Goal: Task Accomplishment & Management: Complete application form

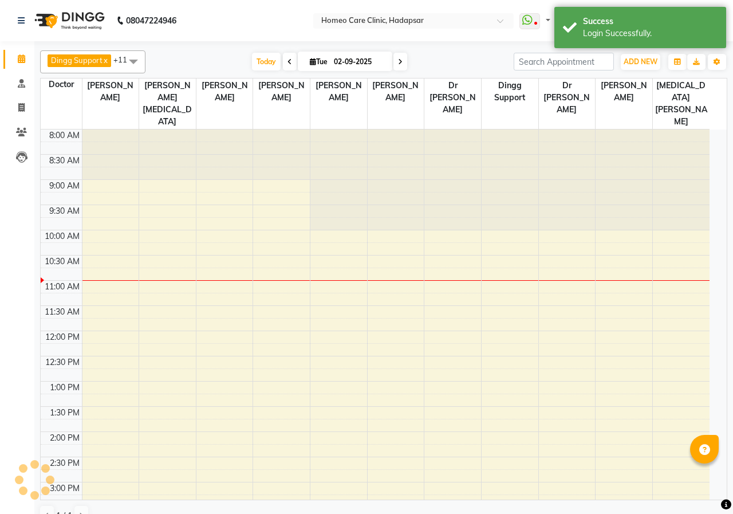
select select "en"
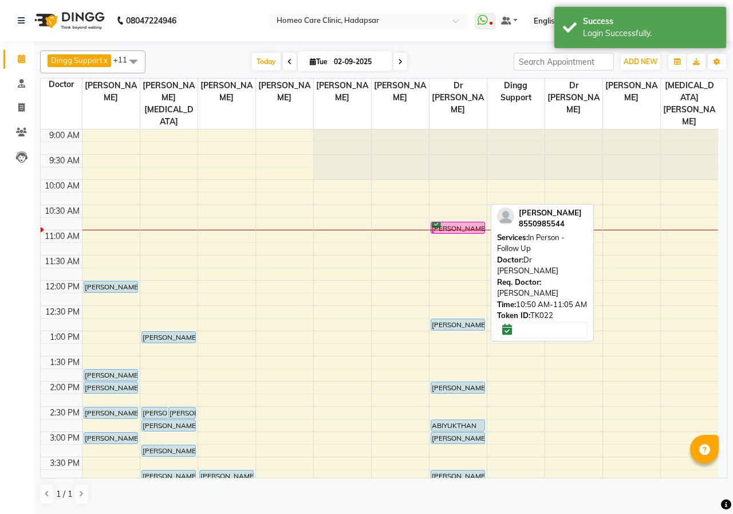
click at [445, 222] on div "[PERSON_NAME], TK22, 10:50 AM-11:05 AM, In Person - Follow Up" at bounding box center [458, 227] width 54 height 11
select select "6"
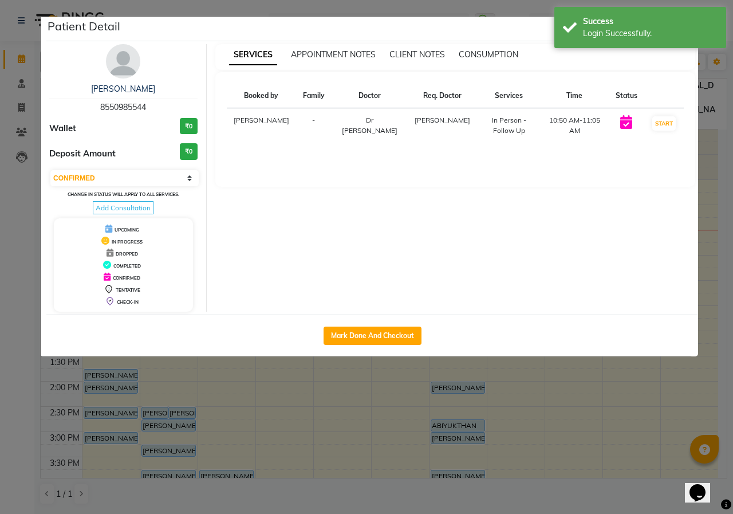
click at [113, 60] on img at bounding box center [123, 61] width 34 height 34
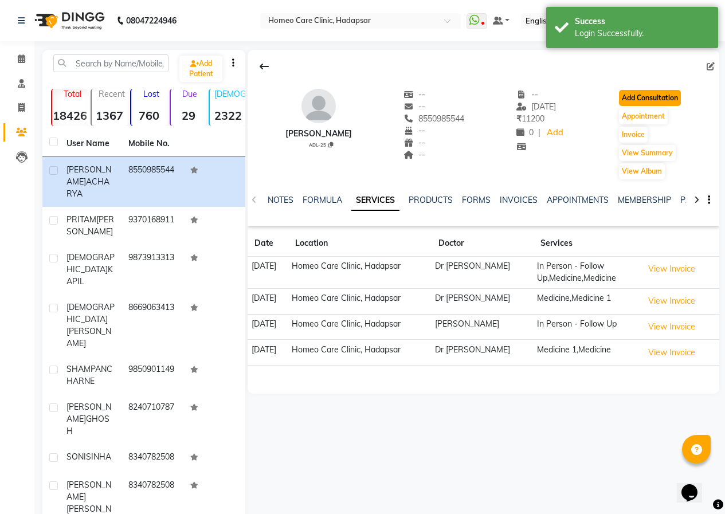
click at [635, 99] on button "Add Consultation" at bounding box center [650, 98] width 62 height 16
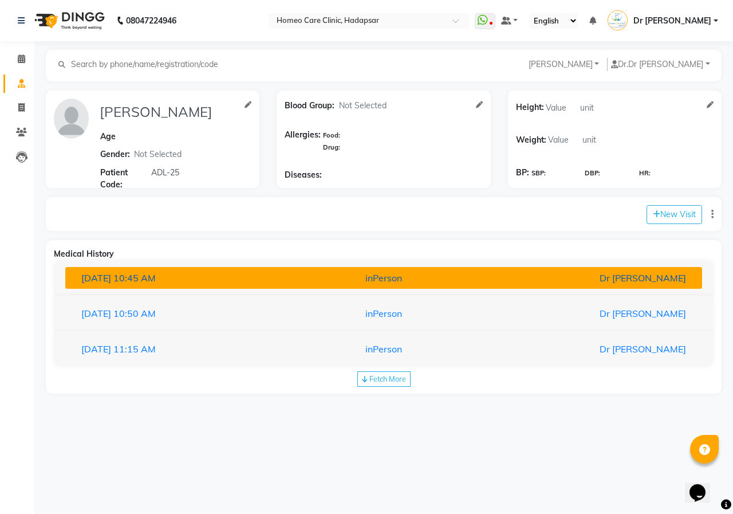
click at [511, 279] on div "Dr [PERSON_NAME]" at bounding box center [591, 278] width 207 height 14
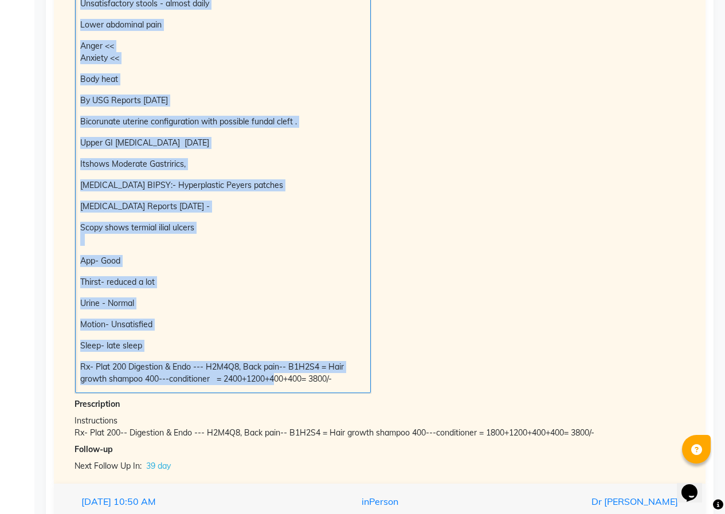
scroll to position [957, 0]
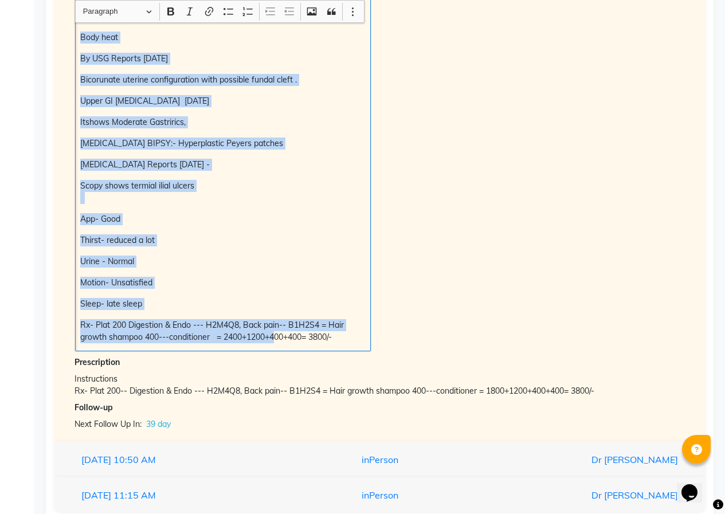
drag, startPoint x: 80, startPoint y: 57, endPoint x: 341, endPoint y: 347, distance: 390.2
copy div "Lor ip 47 dolo Sita co adip elitse doe temp , incidid ,utl etdolo mag aliquae A…"
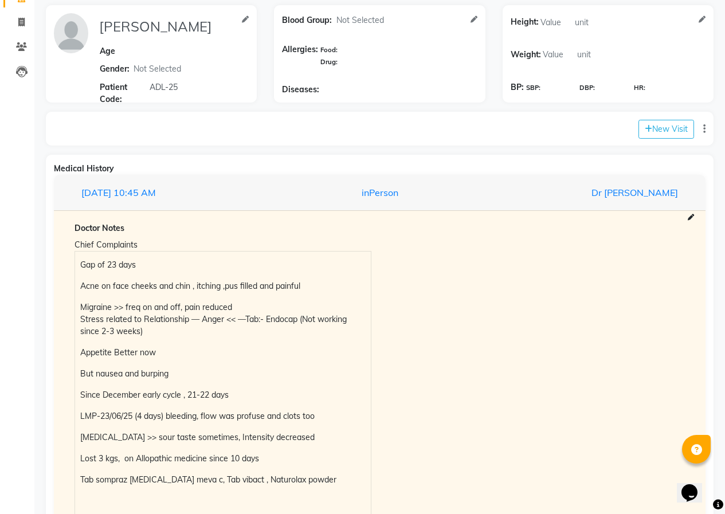
scroll to position [0, 0]
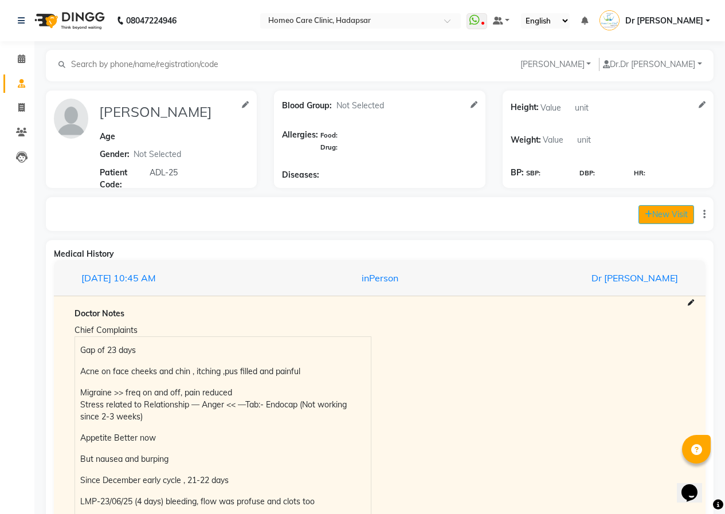
click at [665, 210] on button "New Visit" at bounding box center [666, 214] width 56 height 19
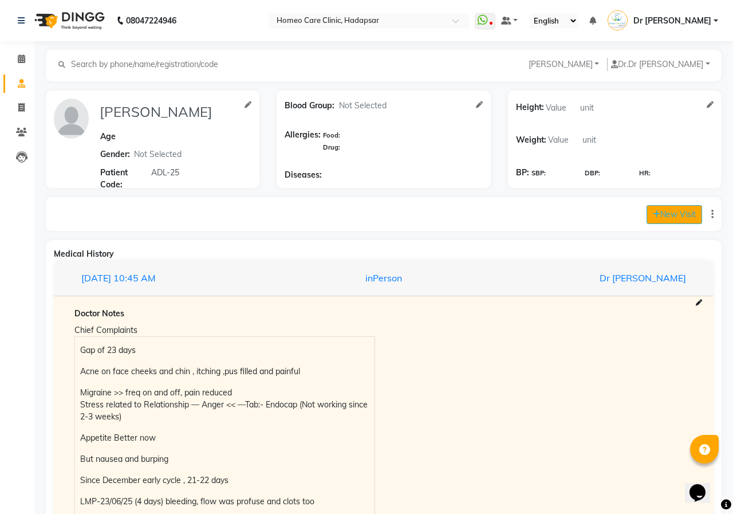
select select "660"
select select "inPerson"
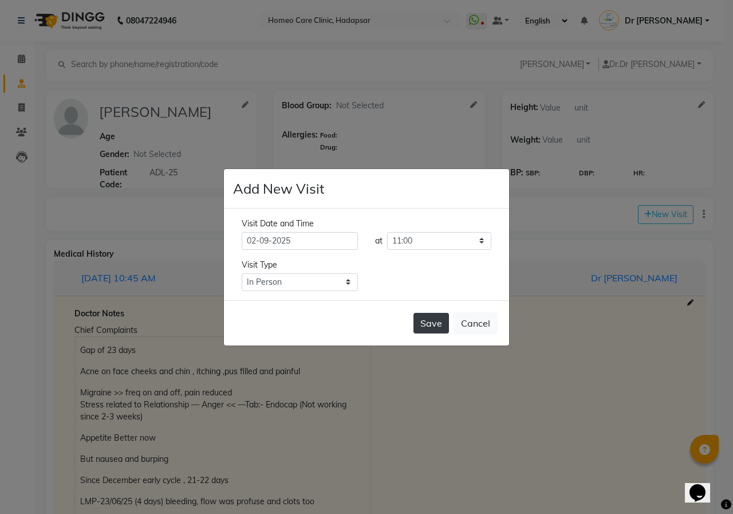
click at [431, 320] on button "Save" at bounding box center [432, 323] width 36 height 21
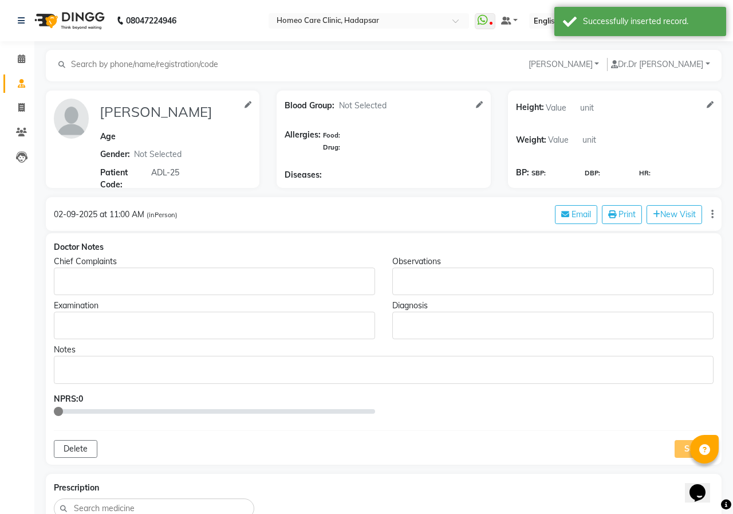
type input "[PERSON_NAME]"
select select
type input "ADL-25"
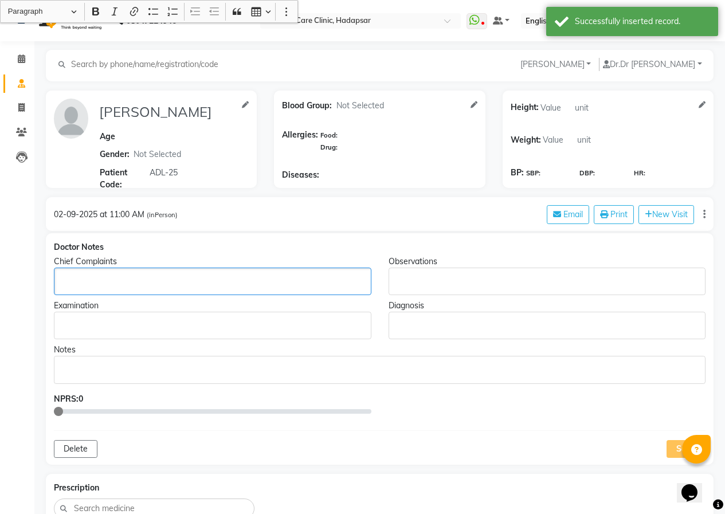
click at [104, 280] on p "Rich Text Editor, main" at bounding box center [212, 282] width 306 height 12
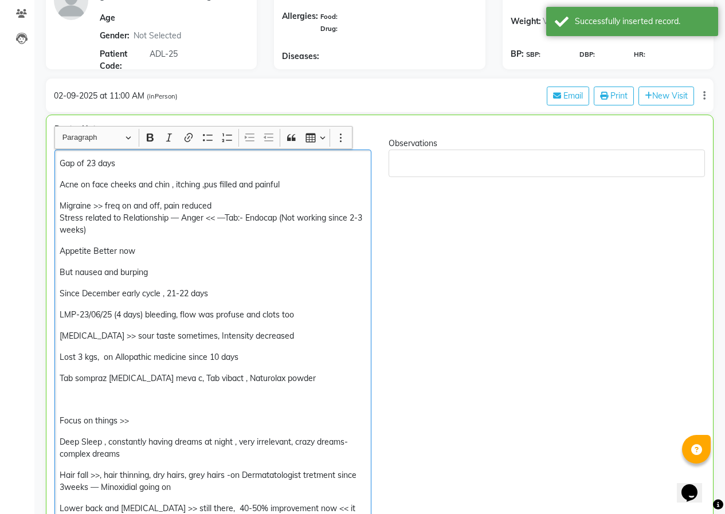
scroll to position [99, 0]
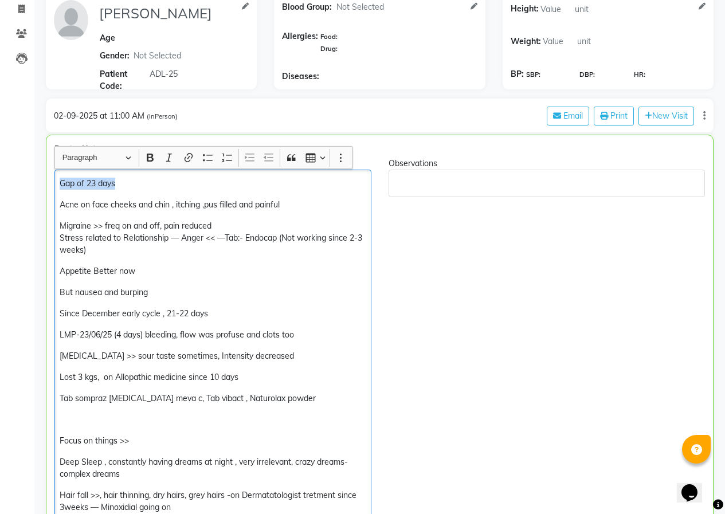
drag, startPoint x: 172, startPoint y: 183, endPoint x: 37, endPoint y: 186, distance: 135.2
click at [61, 203] on p "Acne on face cheeks and chin , itching ,pus filled and painful" at bounding box center [213, 205] width 306 height 12
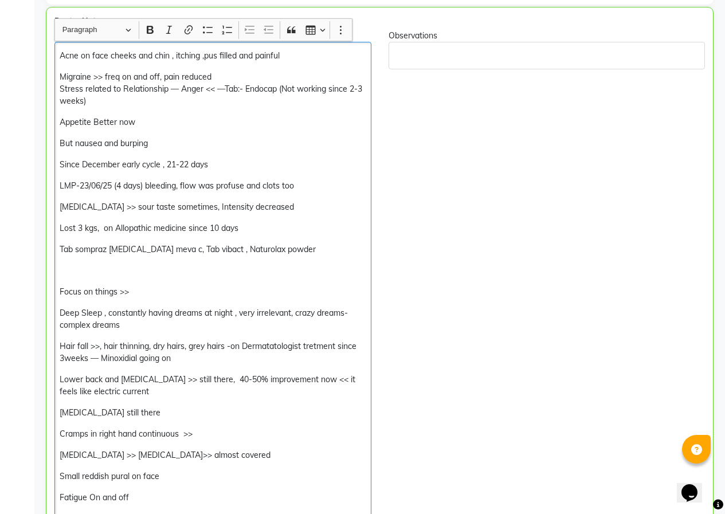
scroll to position [80, 0]
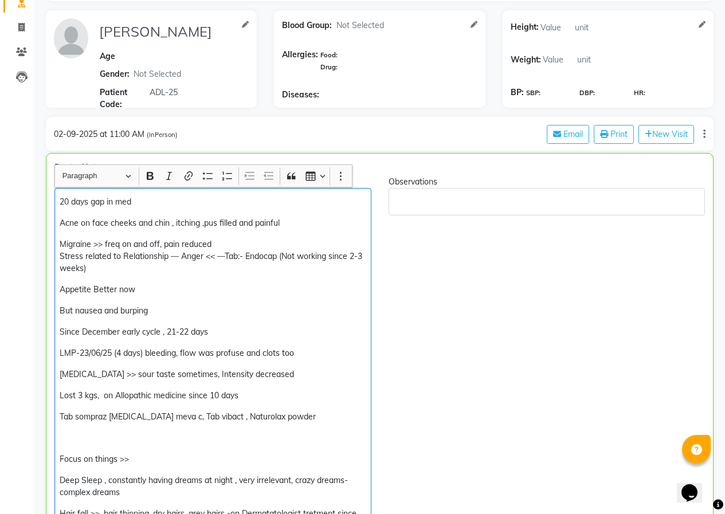
drag, startPoint x: 87, startPoint y: 350, endPoint x: 94, endPoint y: 351, distance: 7.0
click at [88, 350] on p "LMP-23/06/25 (4 days) bleeding, flow was profuse and clots too" at bounding box center [213, 353] width 306 height 12
click at [99, 351] on p "LMP-30/06/25 (4 days) bleeding, flow was profuse and clots too" at bounding box center [213, 353] width 306 height 12
click at [324, 353] on p "LMP-30/07/25 (4 days) bleeding, flow was profuse and clots too" at bounding box center [213, 353] width 306 height 12
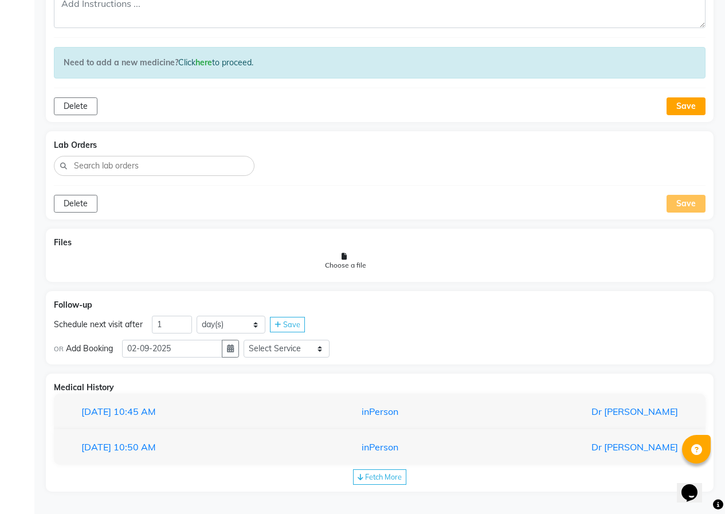
scroll to position [1476, 0]
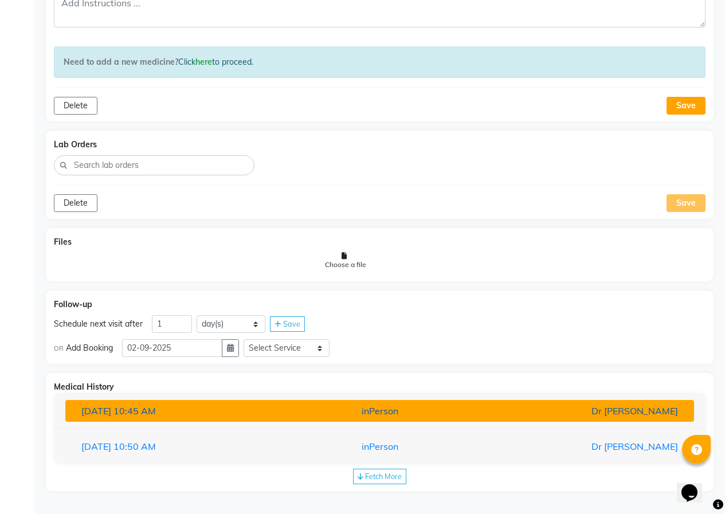
click at [367, 403] on button "[DATE] 10:45 AM inPerson Dr [PERSON_NAME]" at bounding box center [379, 411] width 628 height 22
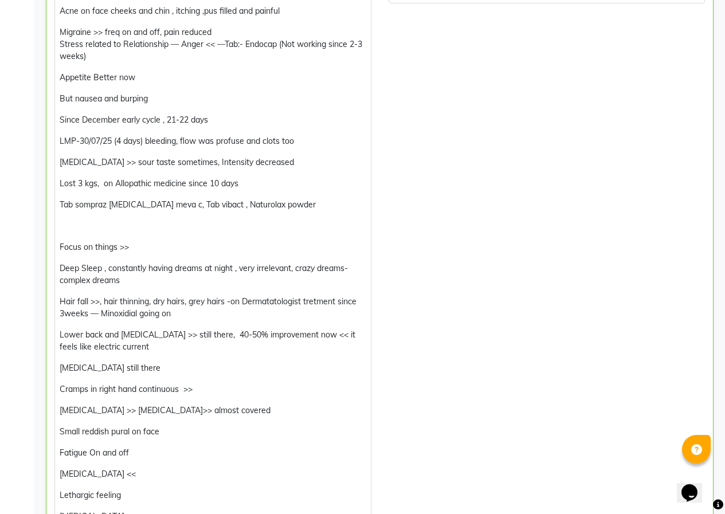
scroll to position [216, 0]
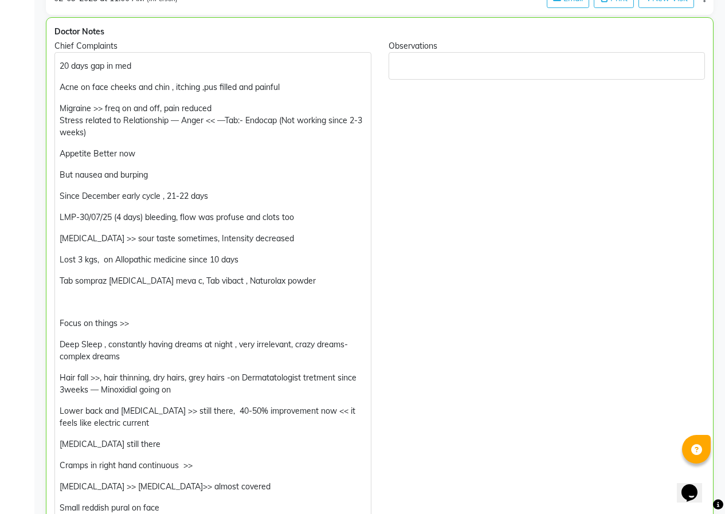
click at [88, 216] on p "LMP-30/07/25 (4 days) bleeding, flow was profuse and clots too" at bounding box center [213, 217] width 306 height 12
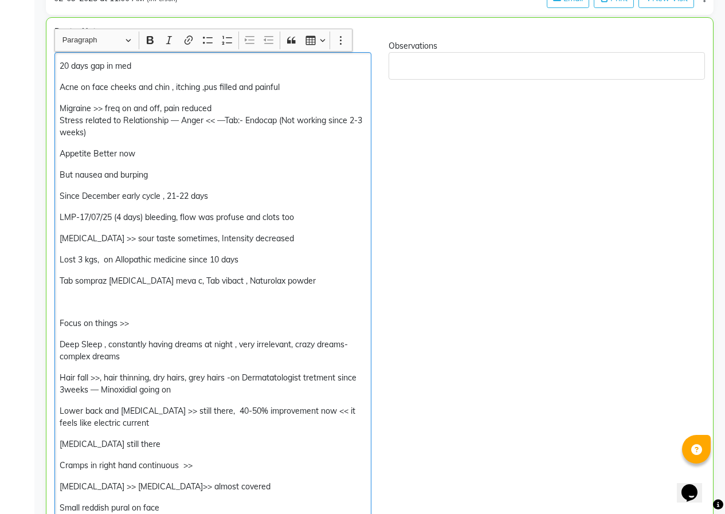
click at [233, 200] on p "Since December early cycle , 21-22 days" at bounding box center [213, 196] width 306 height 12
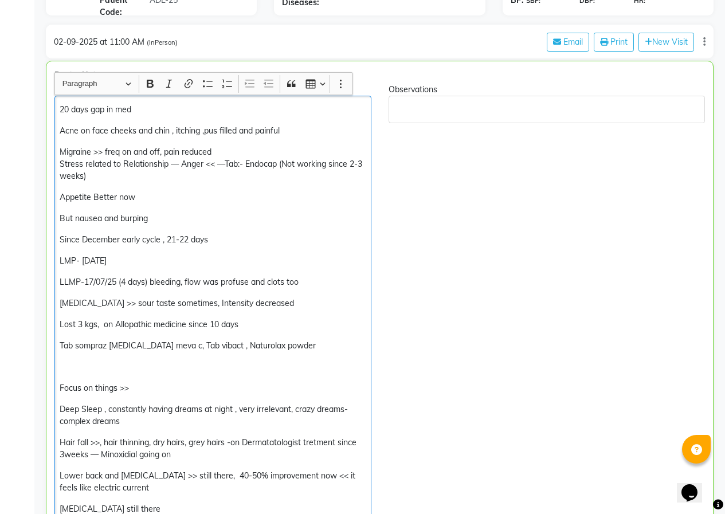
scroll to position [172, 0]
click at [323, 126] on p "Acne on face cheeks and chin , itching ,pus filled and painful" at bounding box center [213, 131] width 306 height 12
drag, startPoint x: 230, startPoint y: 154, endPoint x: 236, endPoint y: 149, distance: 7.7
click at [230, 154] on p "Migraine >> freq on and off, pain reduced Stress related to Relationship — Ange…" at bounding box center [213, 165] width 306 height 36
click at [180, 176] on p "Migraine >> freq on and off, pain reduced << Stress related to Relationship — A…" at bounding box center [213, 165] width 306 height 36
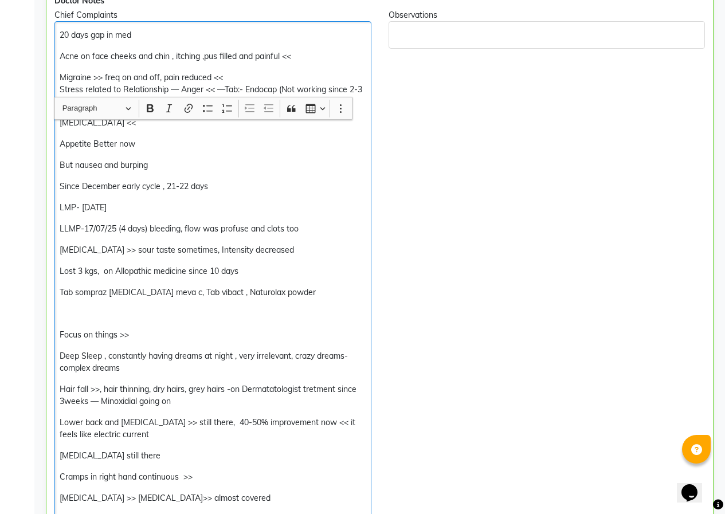
scroll to position [344, 0]
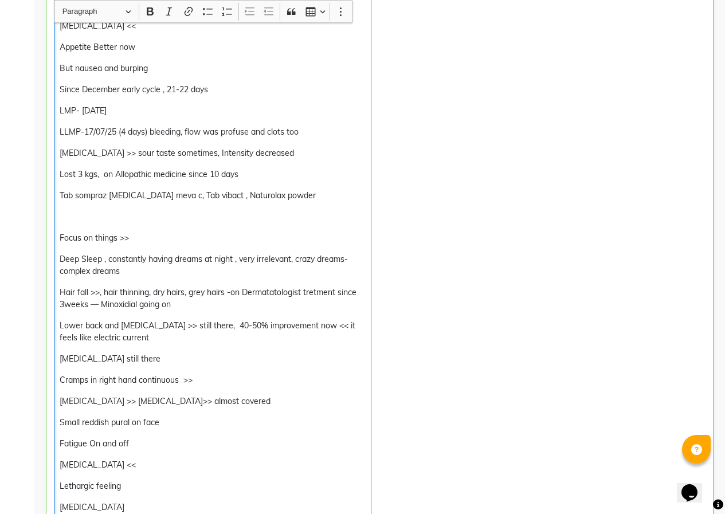
click at [143, 402] on p "[MEDICAL_DATA] >> [MEDICAL_DATA]>> almost covered" at bounding box center [213, 401] width 306 height 12
drag, startPoint x: 102, startPoint y: 402, endPoint x: 91, endPoint y: 402, distance: 11.5
click at [91, 402] on p "[MEDICAL_DATA] >> [MEDICAL_DATA] <<almost covered" at bounding box center [213, 401] width 306 height 12
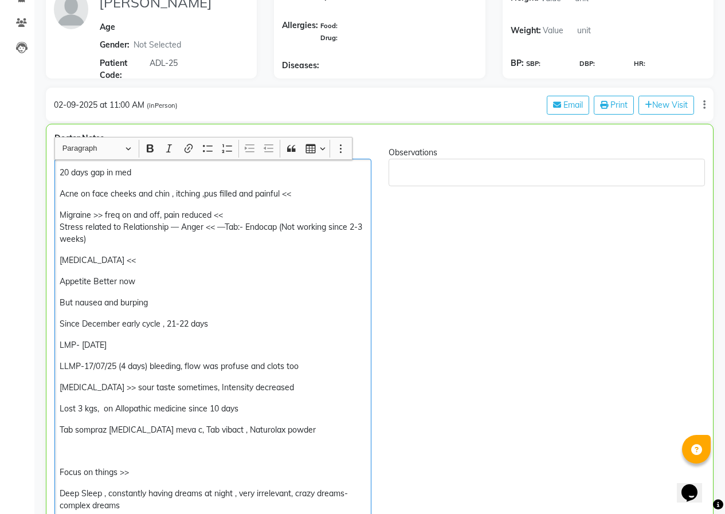
scroll to position [57, 0]
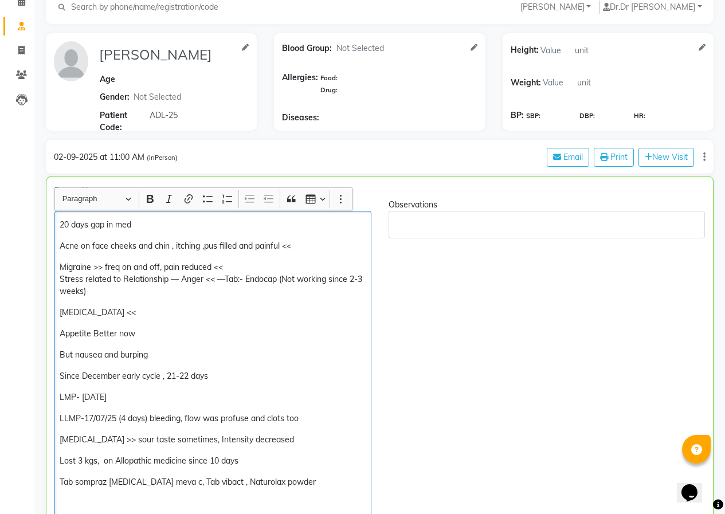
click at [138, 308] on p "[MEDICAL_DATA] <<" at bounding box center [213, 312] width 306 height 12
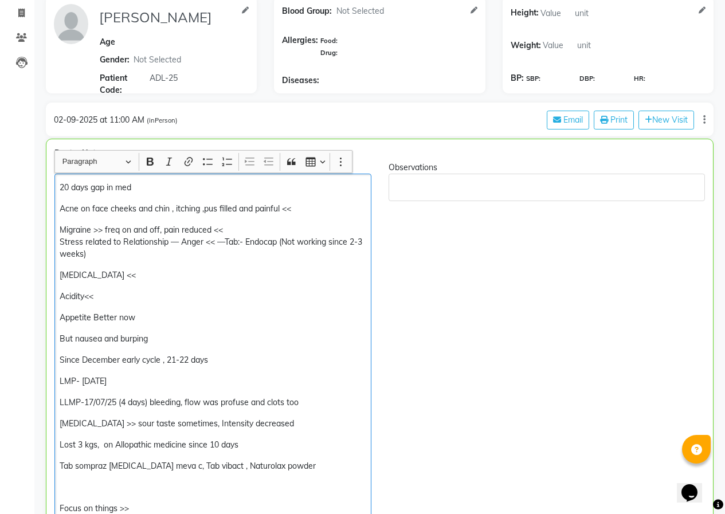
scroll to position [115, 0]
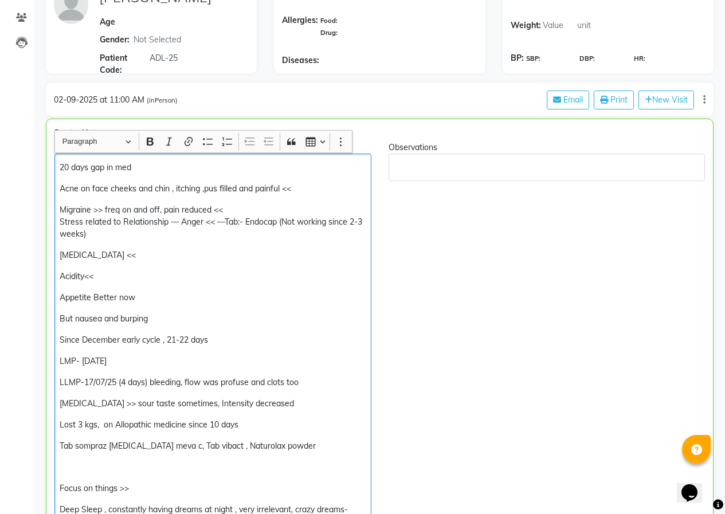
click at [163, 300] on p "Appetite Better now" at bounding box center [213, 298] width 306 height 12
click at [162, 320] on p "But nausea and burping" at bounding box center [213, 319] width 306 height 12
click at [152, 316] on p "But nausea and burping" at bounding box center [213, 319] width 306 height 12
click at [102, 317] on p "But nausea and burping >>" at bounding box center [213, 319] width 306 height 12
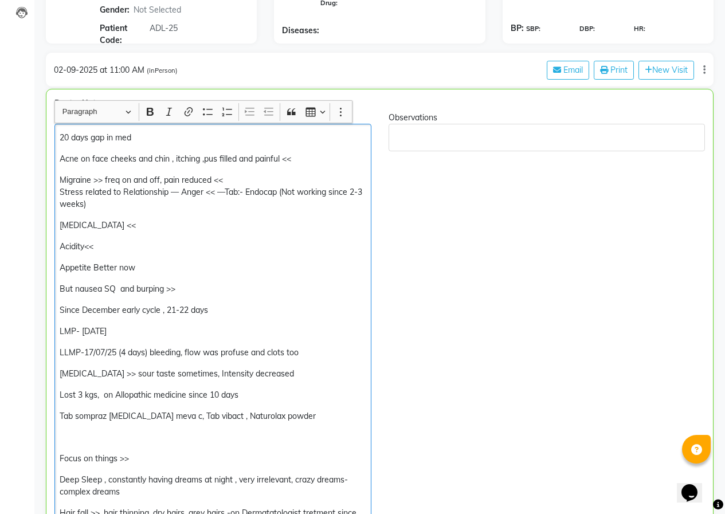
scroll to position [172, 0]
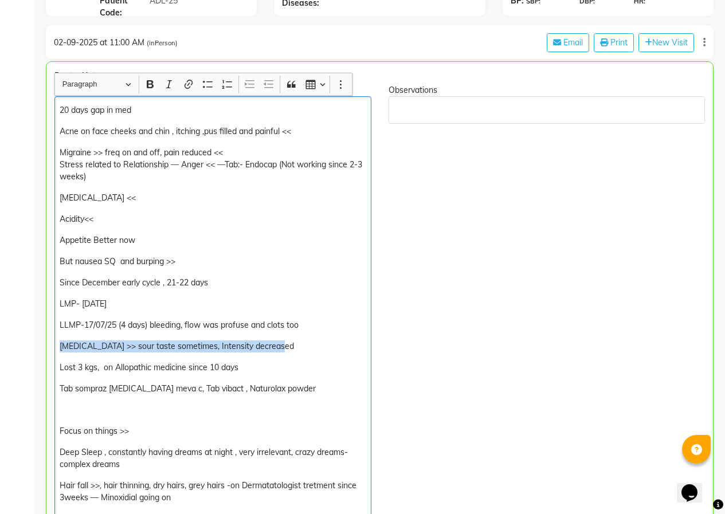
drag, startPoint x: 286, startPoint y: 348, endPoint x: 58, endPoint y: 342, distance: 228.1
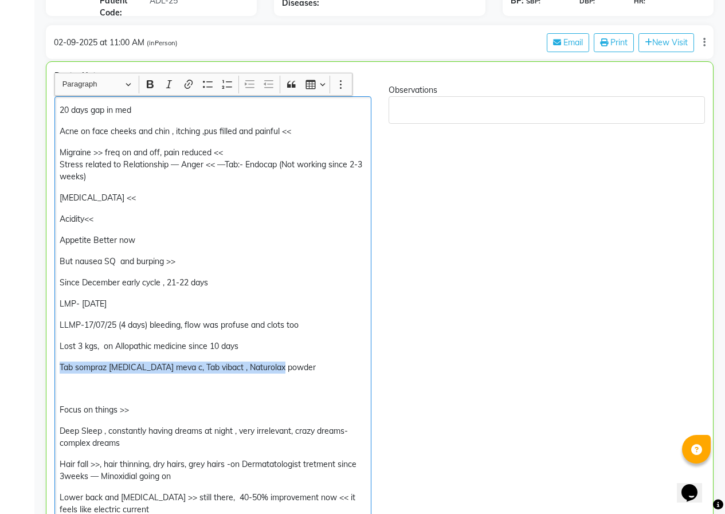
drag, startPoint x: 297, startPoint y: 365, endPoint x: 23, endPoint y: 367, distance: 273.3
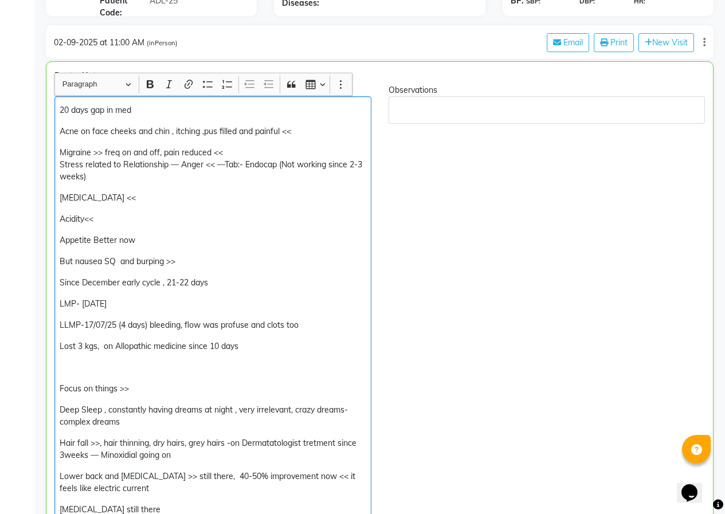
click at [105, 372] on p "Rich Text Editor, main" at bounding box center [213, 367] width 306 height 12
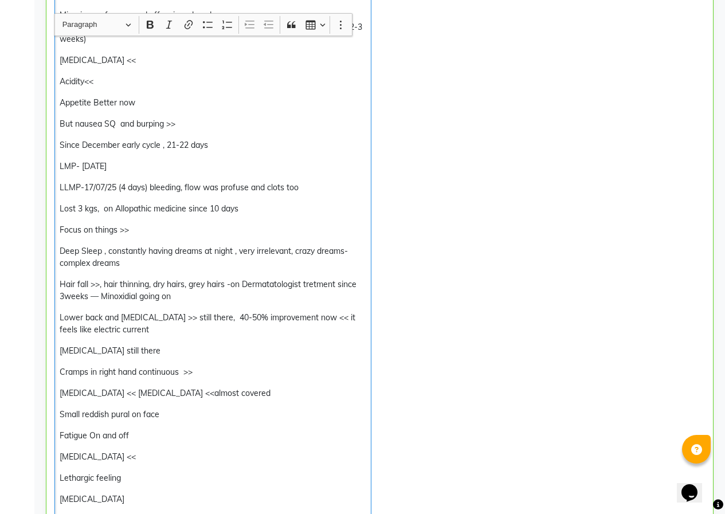
scroll to position [344, 0]
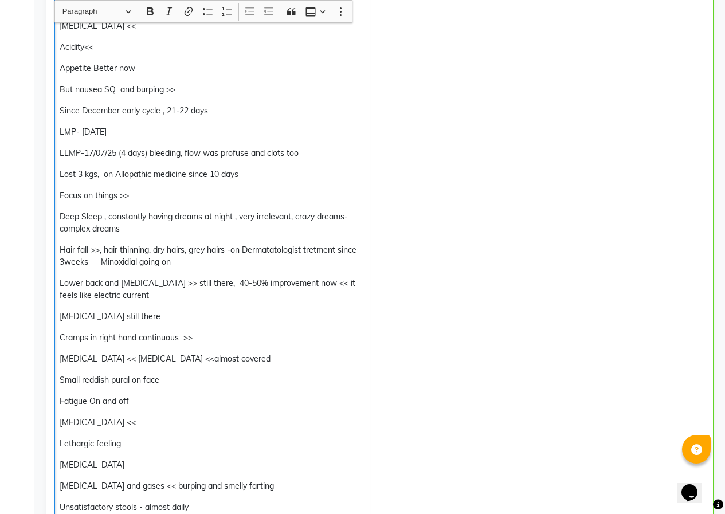
click at [137, 194] on p "Focus on things >>" at bounding box center [213, 196] width 306 height 12
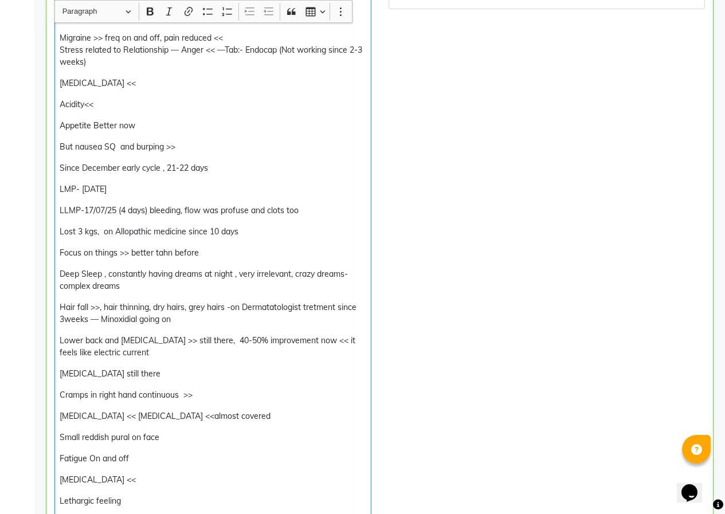
click at [123, 79] on p "[MEDICAL_DATA] <<" at bounding box center [213, 83] width 306 height 12
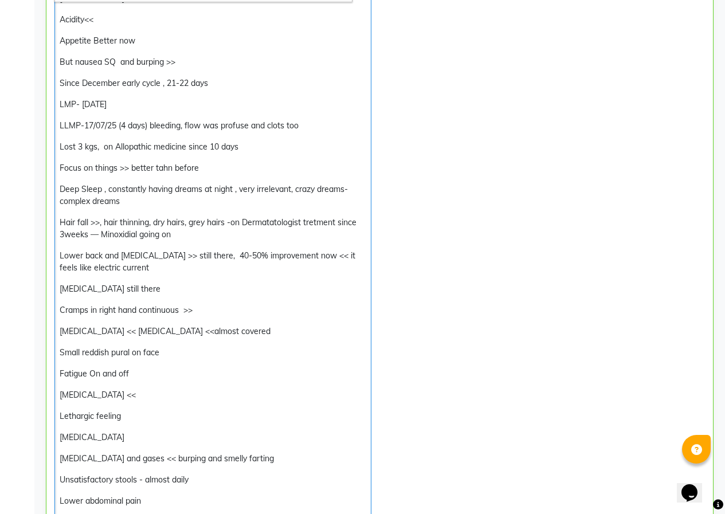
scroll to position [344, 0]
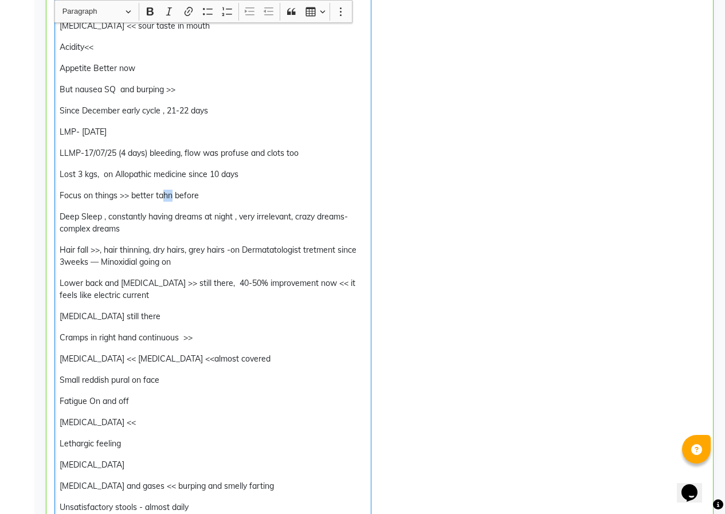
drag, startPoint x: 171, startPoint y: 192, endPoint x: 164, endPoint y: 194, distance: 7.6
click at [164, 194] on p "Focus on things >> better tahn before" at bounding box center [213, 196] width 306 height 12
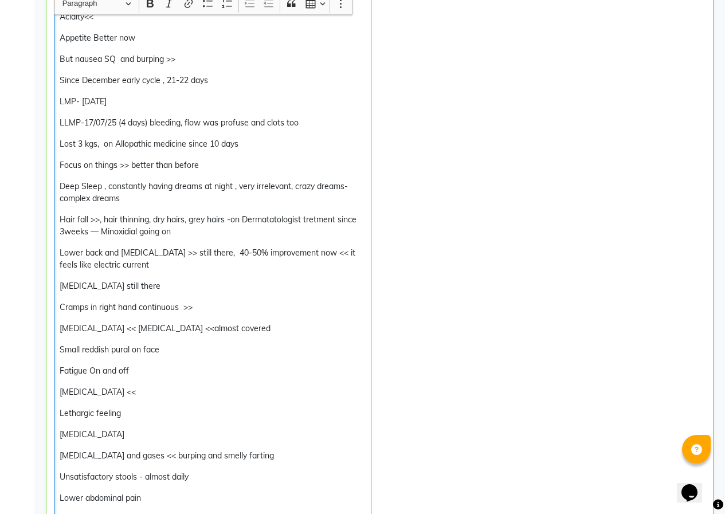
scroll to position [458, 0]
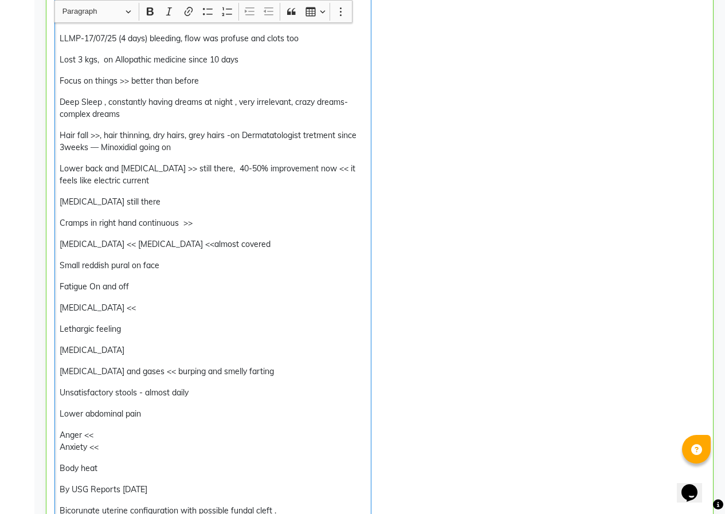
click at [137, 186] on p "Lower back and [MEDICAL_DATA] >> still there, 40-50% improvement now << it feel…" at bounding box center [213, 175] width 306 height 24
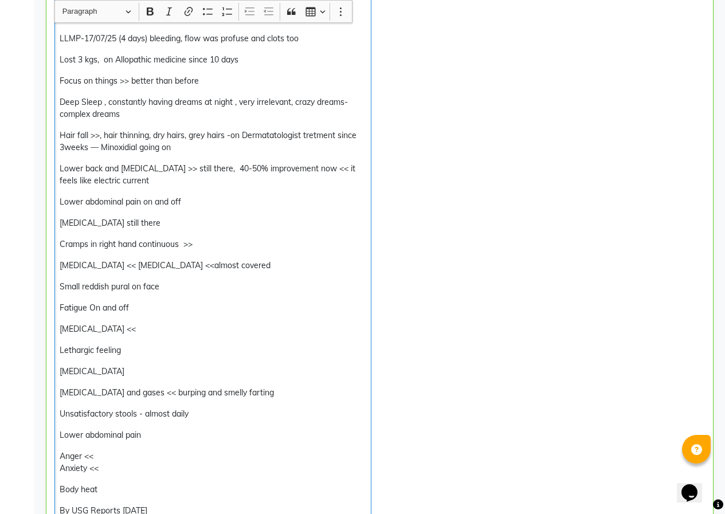
click at [174, 215] on div "20 days gap in med Acne on face cheeks and chin , itching ,pus filled and painf…" at bounding box center [212, 306] width 317 height 993
click at [206, 243] on p "Cramps in right hand continuous >>" at bounding box center [213, 244] width 306 height 12
click at [201, 244] on p "Cramps in right hand continuous >>" at bounding box center [213, 244] width 306 height 12
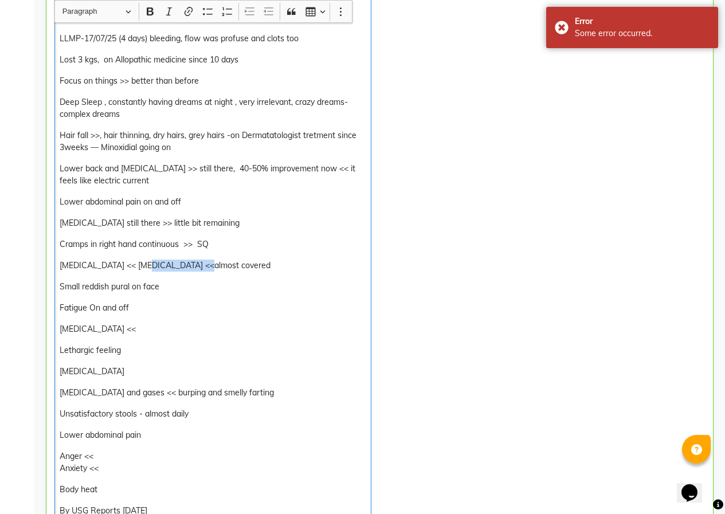
drag, startPoint x: 216, startPoint y: 264, endPoint x: 146, endPoint y: 266, distance: 69.9
click at [146, 266] on p "[MEDICAL_DATA] << [MEDICAL_DATA] <<almost covered" at bounding box center [213, 266] width 306 height 12
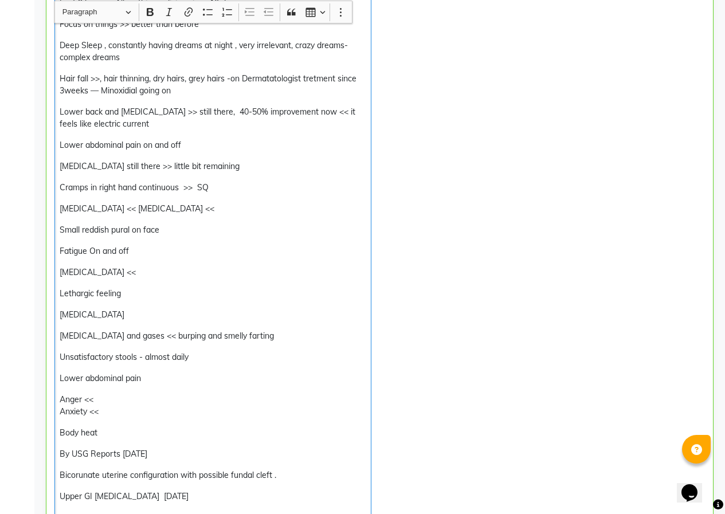
scroll to position [516, 0]
click at [143, 247] on p "Fatigue On and off" at bounding box center [213, 251] width 306 height 12
click at [140, 297] on p "Lethargic feeling" at bounding box center [213, 293] width 306 height 12
click at [155, 311] on p "[MEDICAL_DATA]" at bounding box center [213, 314] width 306 height 12
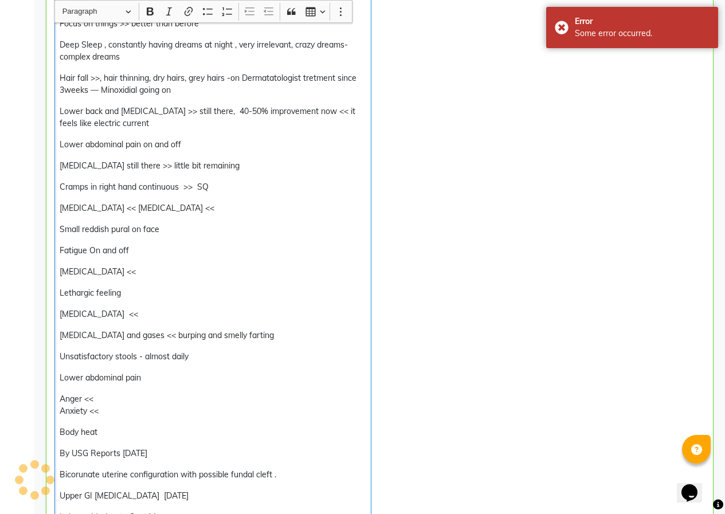
click at [152, 290] on p "Lethargic feeling" at bounding box center [213, 293] width 306 height 12
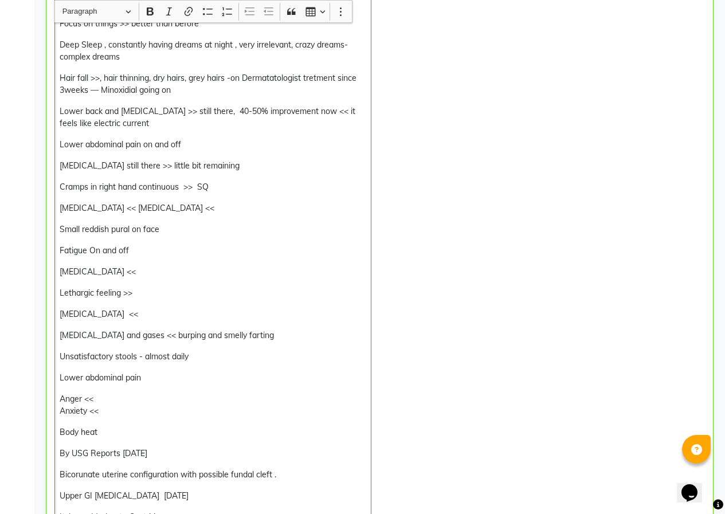
click at [91, 335] on p "[MEDICAL_DATA] and gases << burping and smelly farting" at bounding box center [213, 335] width 306 height 12
click at [270, 336] on p "[MEDICAL_DATA] >> and gases << burping and smelly farting" at bounding box center [213, 335] width 306 height 12
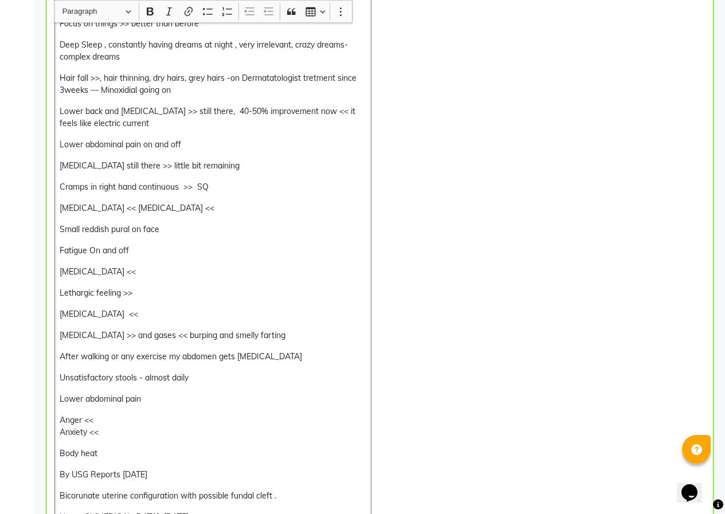
drag, startPoint x: 60, startPoint y: 357, endPoint x: 73, endPoint y: 357, distance: 13.2
click at [60, 357] on p "After walking or any exercise my abdomen gets [MEDICAL_DATA]" at bounding box center [213, 357] width 306 height 12
click at [230, 379] on p "Unsatisfactory stools - almost daily" at bounding box center [213, 378] width 306 height 12
click at [201, 382] on p "Unsatisfactory stools - almost daily" at bounding box center [213, 378] width 306 height 12
click at [160, 398] on p "Lower abdominal pain" at bounding box center [213, 399] width 306 height 12
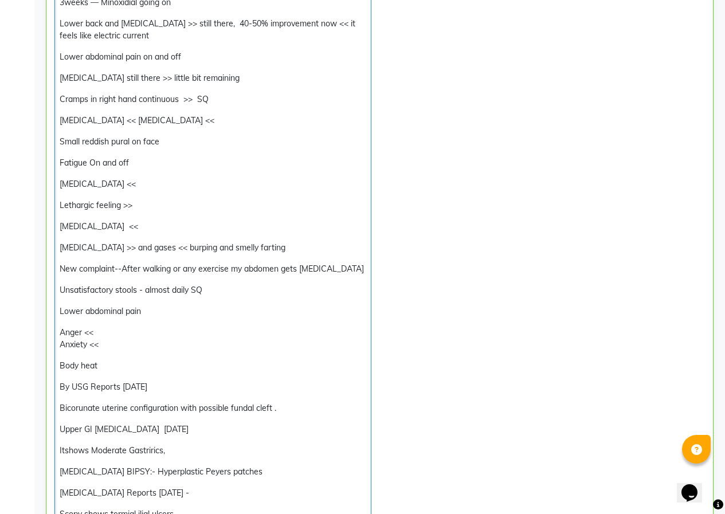
scroll to position [630, 0]
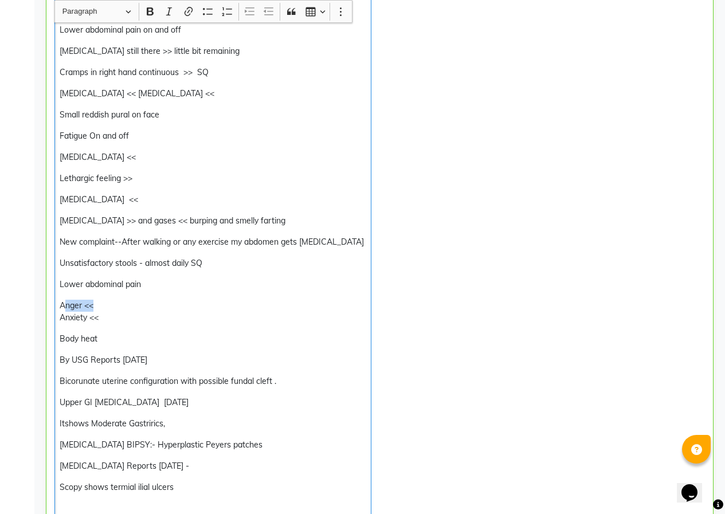
drag, startPoint x: 63, startPoint y: 302, endPoint x: 142, endPoint y: 304, distance: 79.1
click at [142, 304] on p "Anger << Anxiety <<" at bounding box center [213, 312] width 306 height 24
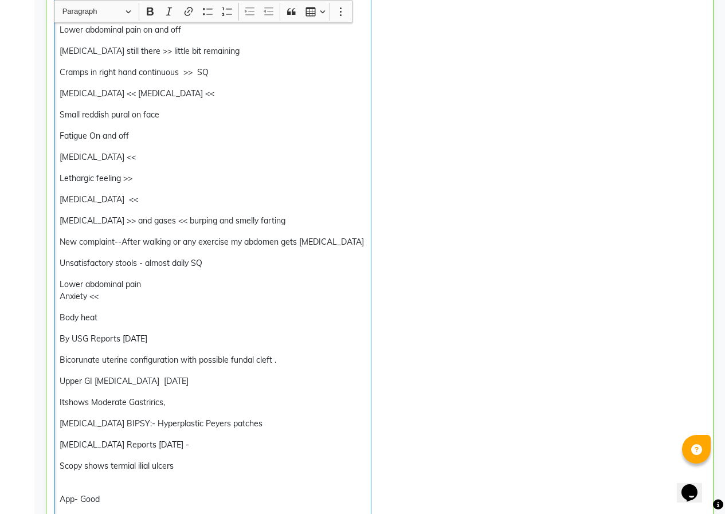
click at [61, 298] on p "Lower abdominal pain Anxiety <<" at bounding box center [213, 290] width 306 height 24
click at [113, 292] on p "Lower abdominal pain Anxiety <<" at bounding box center [213, 290] width 306 height 24
click at [120, 315] on p "Body heat" at bounding box center [213, 318] width 306 height 12
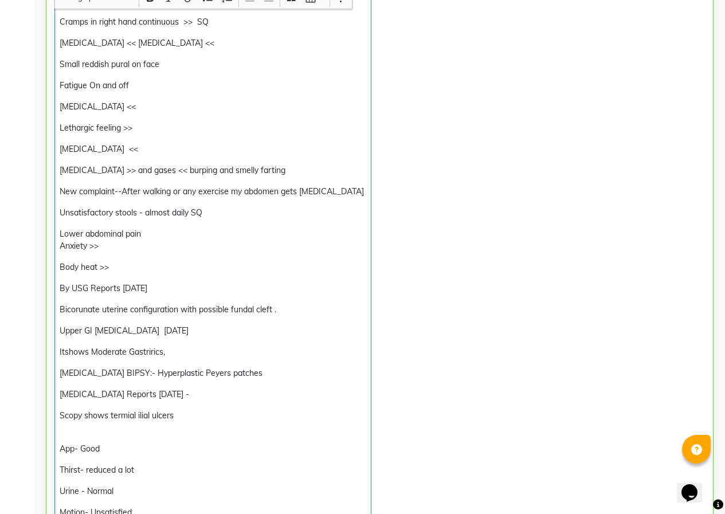
scroll to position [745, 0]
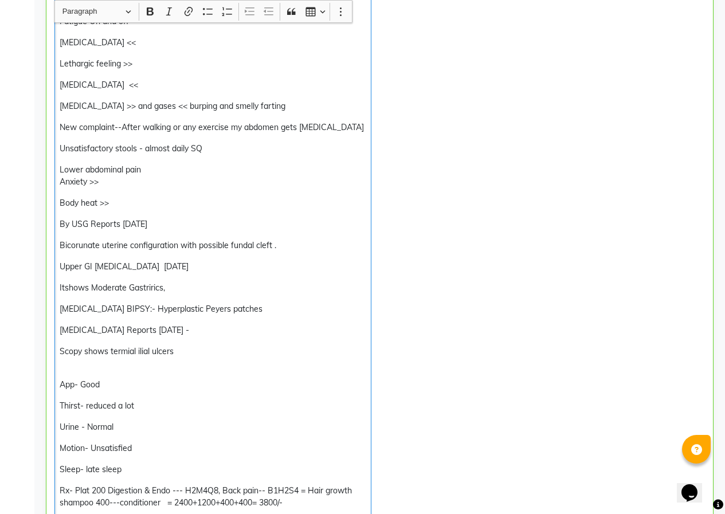
drag, startPoint x: 58, startPoint y: 221, endPoint x: 216, endPoint y: 353, distance: 205.8
click at [216, 353] on div "20 days gap in med Acne on face cheeks and chin , itching ,pus filled and painf…" at bounding box center [212, 19] width 317 height 993
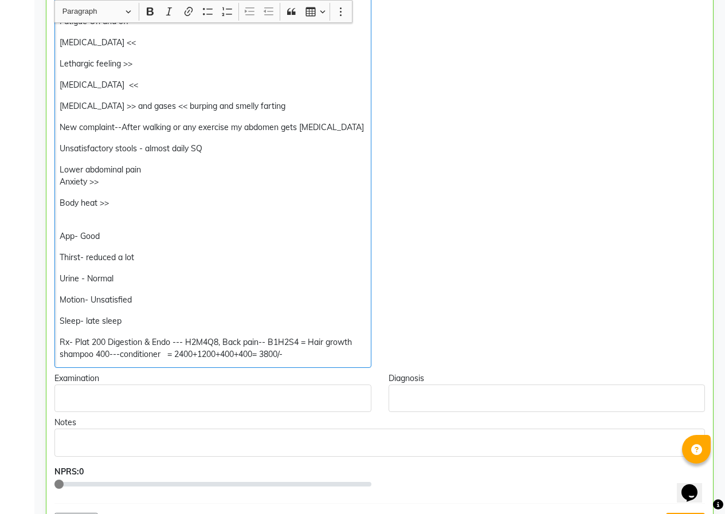
click at [111, 237] on p "App- Good" at bounding box center [213, 236] width 306 height 12
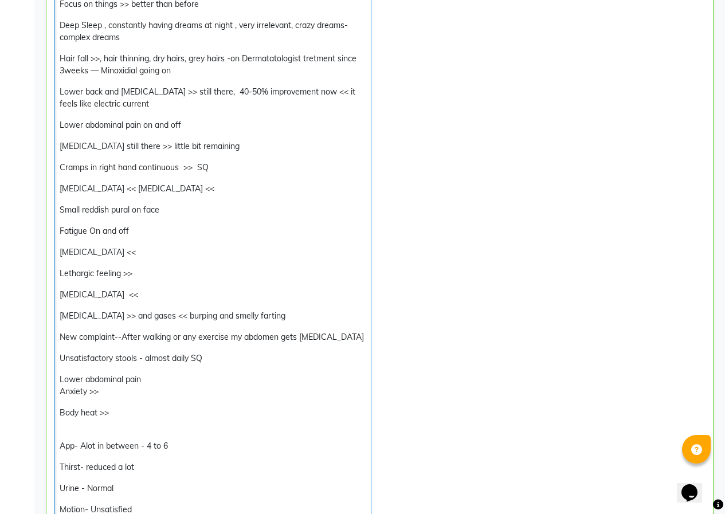
scroll to position [687, 0]
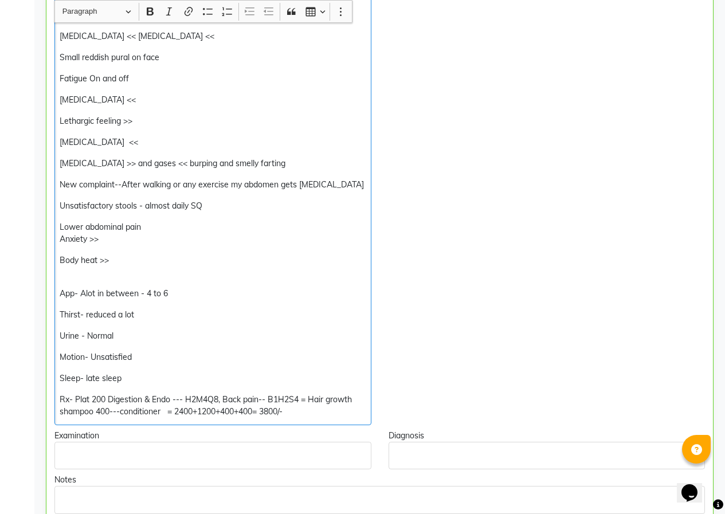
drag, startPoint x: 87, startPoint y: 375, endPoint x: 110, endPoint y: 369, distance: 24.2
click at [90, 372] on p "Sleep- late sleep" at bounding box center [213, 378] width 306 height 12
click at [192, 368] on div "20 days gap in med Acne on face cheeks and chin , itching ,pus filled and painf…" at bounding box center [212, 3] width 317 height 844
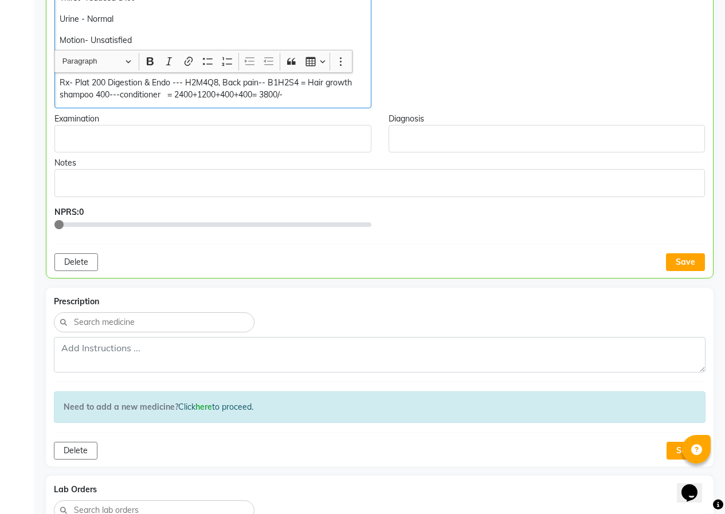
scroll to position [859, 0]
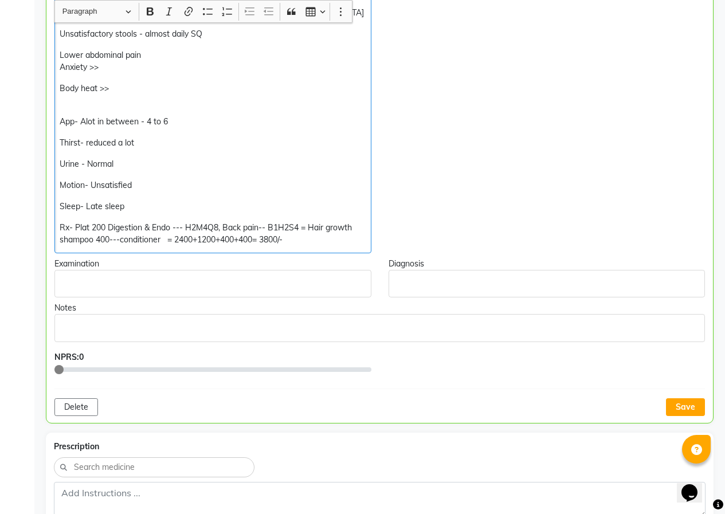
click at [135, 168] on p "Urine - Normal" at bounding box center [213, 164] width 306 height 12
click at [304, 159] on p "Urine - Normal i have to sit there for very long time to empty blader" at bounding box center [213, 164] width 306 height 12
click at [300, 160] on p "Urine - Normal i have to sit there for very long time to empty blader" at bounding box center [213, 164] width 306 height 12
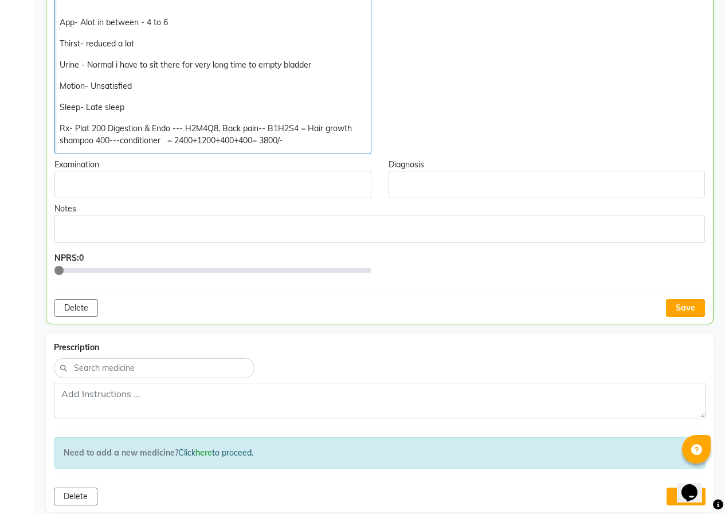
scroll to position [917, 0]
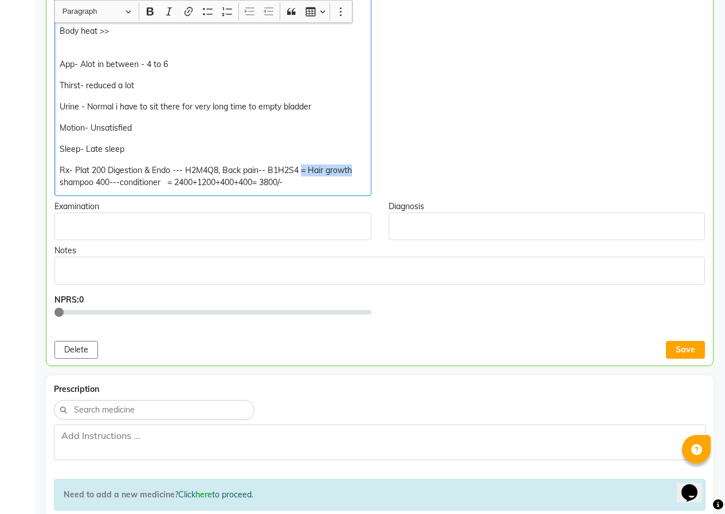
drag, startPoint x: 356, startPoint y: 169, endPoint x: 305, endPoint y: 167, distance: 51.0
click at [304, 168] on p "Rx- Plat 200 Digestion & Endo --- H2M4Q8, Back pain-- B1H2S4 = Hair growth sham…" at bounding box center [213, 176] width 306 height 24
drag, startPoint x: 103, startPoint y: 182, endPoint x: 55, endPoint y: 184, distance: 48.2
drag, startPoint x: 185, startPoint y: 182, endPoint x: 159, endPoint y: 182, distance: 25.8
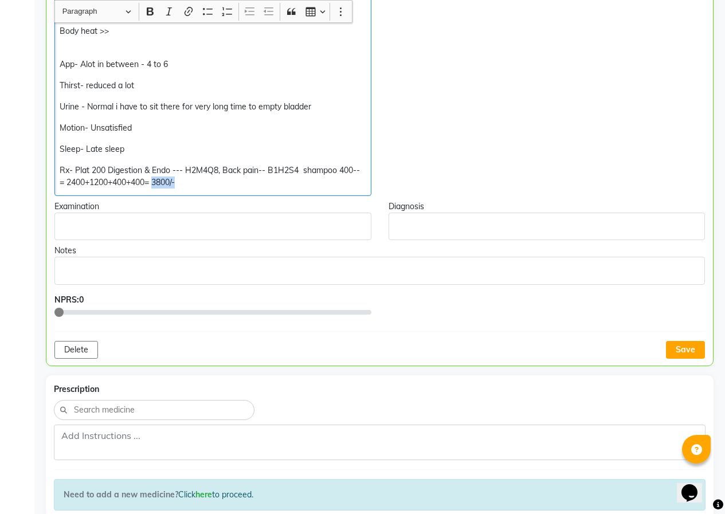
click at [159, 182] on p "Rx- Plat 200 Digestion & Endo --- H2M4Q8, Back pain-- B1H2S4 shampoo 400-- = 24…" at bounding box center [213, 176] width 306 height 24
drag, startPoint x: 152, startPoint y: 182, endPoint x: 116, endPoint y: 183, distance: 35.5
click at [116, 183] on p "Rx- Plat 200 Digestion & Endo --- H2M4Q8, Back pain-- B1H2S4 shampoo 400-- = 24…" at bounding box center [213, 176] width 306 height 24
click at [128, 183] on p "Rx- Plat 200 Digestion & Endo --- H2M4Q8, Back pain-- B1H2S4 shampoo 400-- = 24…" at bounding box center [213, 176] width 306 height 24
click at [682, 348] on button "Save" at bounding box center [685, 350] width 39 height 18
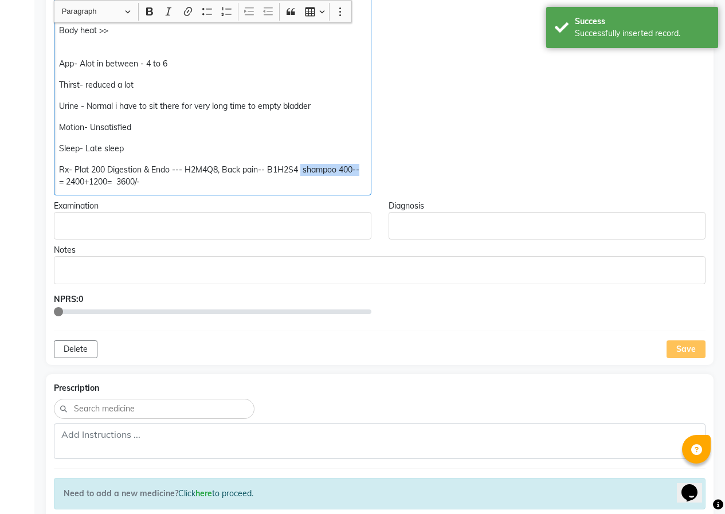
drag, startPoint x: 363, startPoint y: 168, endPoint x: 302, endPoint y: 168, distance: 60.2
click at [302, 168] on p "Rx- Plat 200 Digestion & Endo --- H2M4Q8, Back pain-- B1H2S4 shampoo 400-- = 24…" at bounding box center [212, 176] width 306 height 24
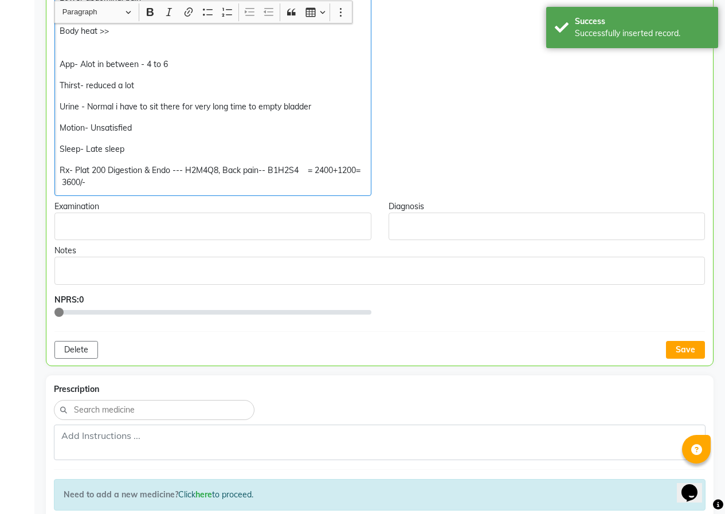
scroll to position [917, 0]
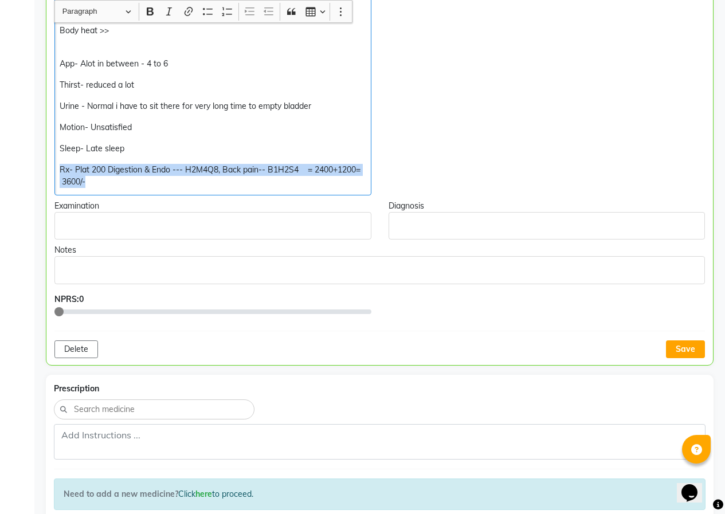
drag, startPoint x: 58, startPoint y: 163, endPoint x: 321, endPoint y: 199, distance: 265.3
copy p "Rx- Plat 200 Digestion & Endo --- H2M4Q8, Back pain-- B1H2S4 = 2400+1200= 3600/-"
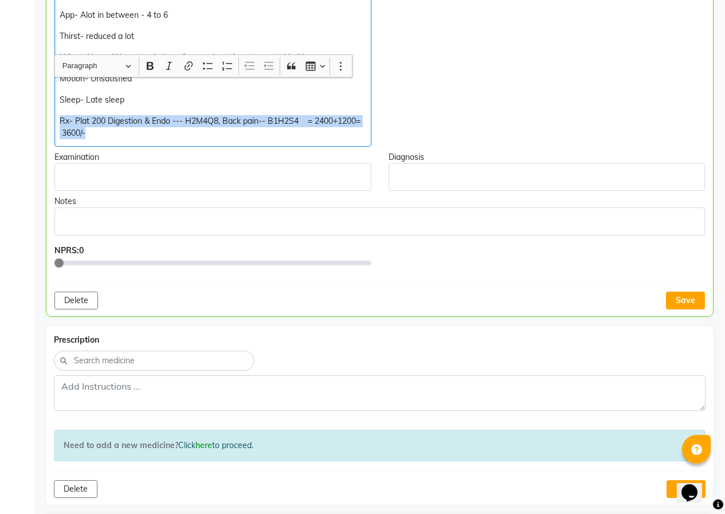
scroll to position [1032, 0]
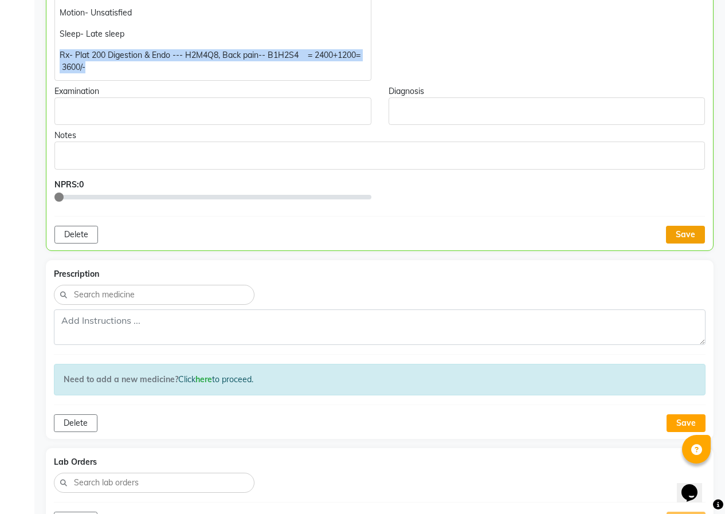
click at [686, 227] on button "Save" at bounding box center [685, 235] width 39 height 18
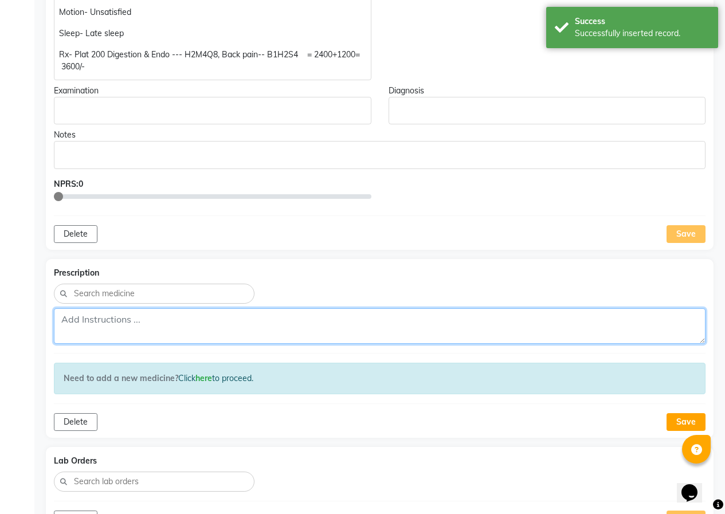
paste textarea "Rx- Plat 200 Digestion & Endo --- H2M4Q8, Back pain-- B1H2S4 = 2400+1200= 3600/-"
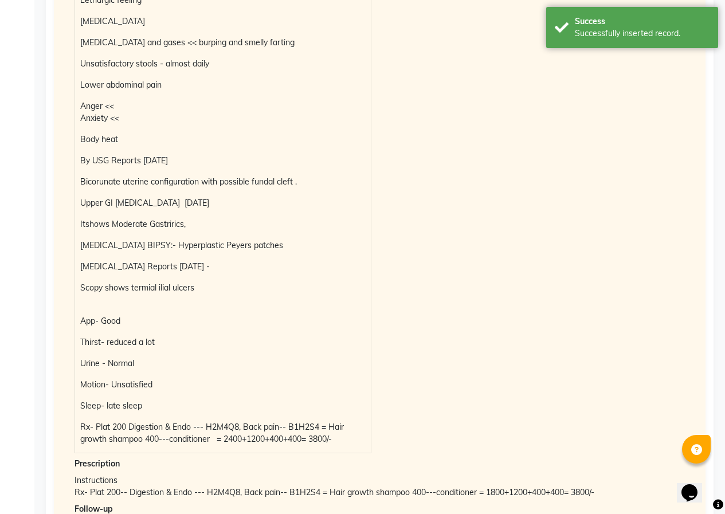
scroll to position [2453, 0]
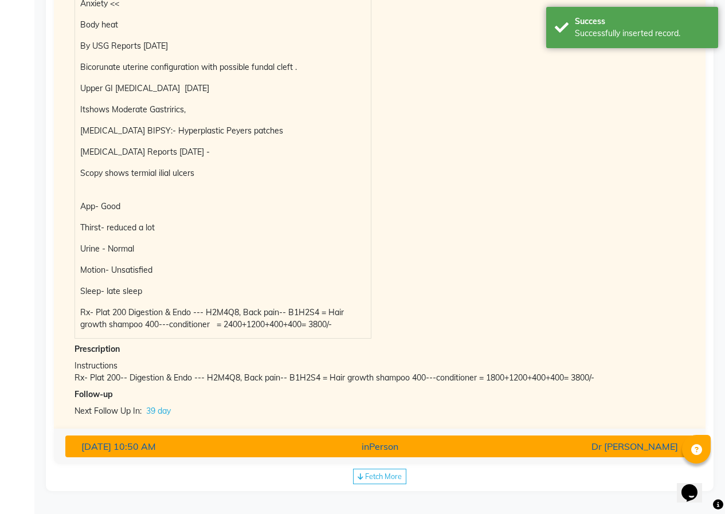
type textarea "Rx- Plat 200 Digestion & Endo --- H2M4Q8, Back pain-- B1H2S4 = 2400+1200= 3600/-"
click at [416, 449] on div "inPerson" at bounding box center [379, 446] width 205 height 14
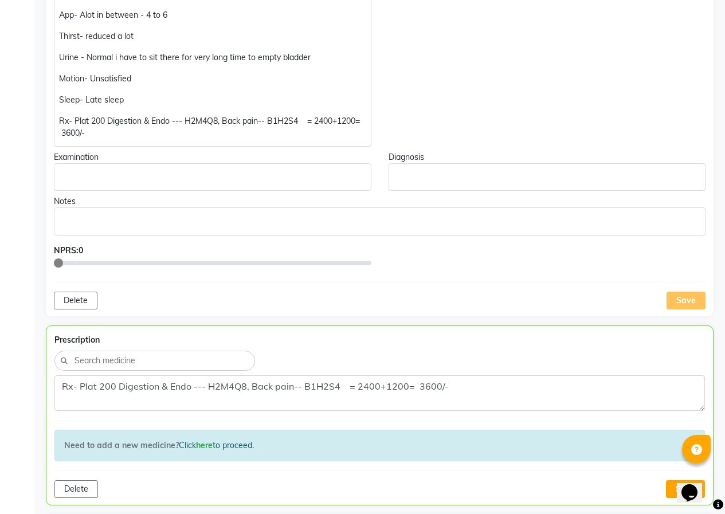
scroll to position [1134, 0]
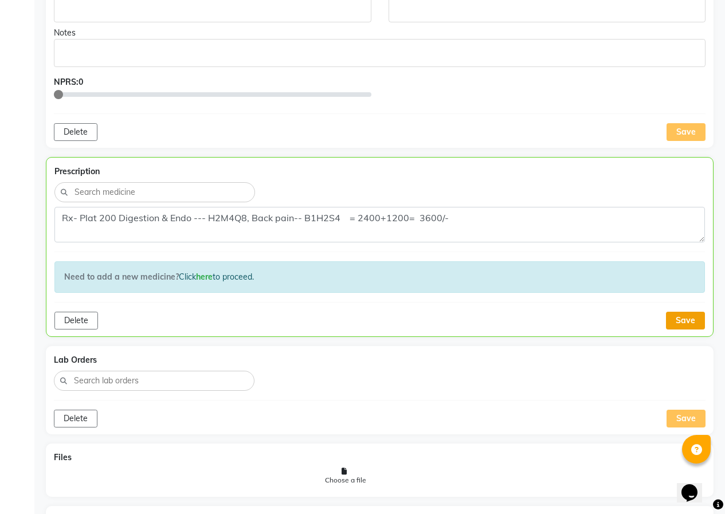
click at [682, 324] on button "Save" at bounding box center [685, 321] width 39 height 18
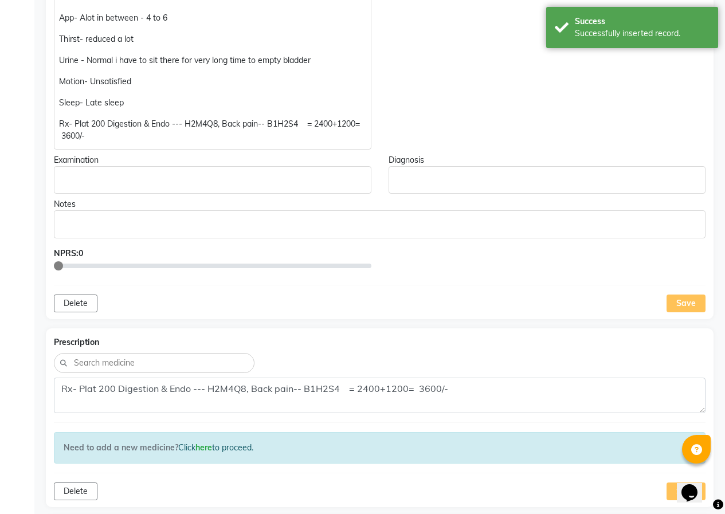
scroll to position [1076, 0]
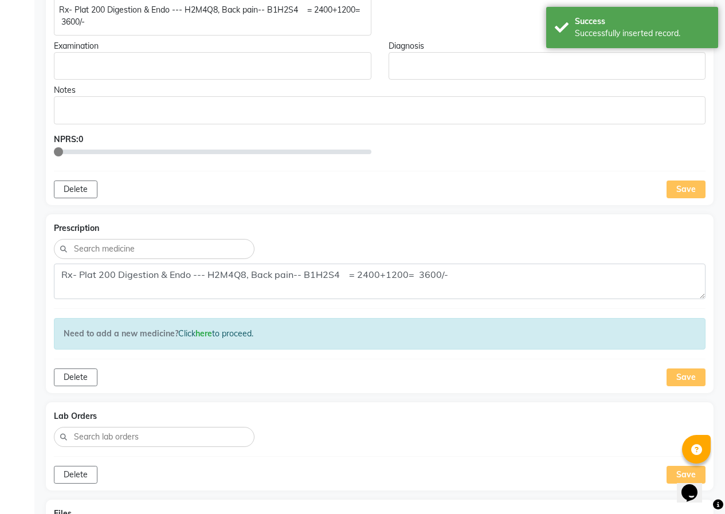
drag, startPoint x: 682, startPoint y: 177, endPoint x: 681, endPoint y: 183, distance: 6.4
drag, startPoint x: 670, startPoint y: 208, endPoint x: 667, endPoint y: 202, distance: 7.2
click at [671, 208] on div "[PERSON_NAME] Add Family Member Dr. Dr [PERSON_NAME] Dingg Support [PERSON_NAME…" at bounding box center [379, 281] width 667 height 2617
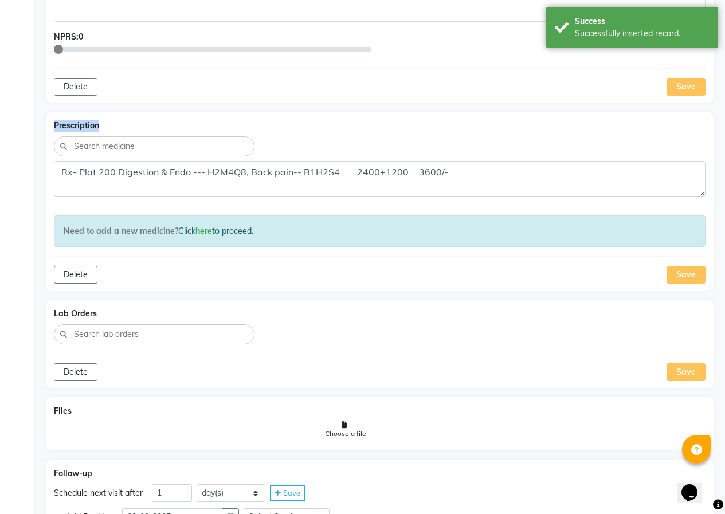
scroll to position [1306, 0]
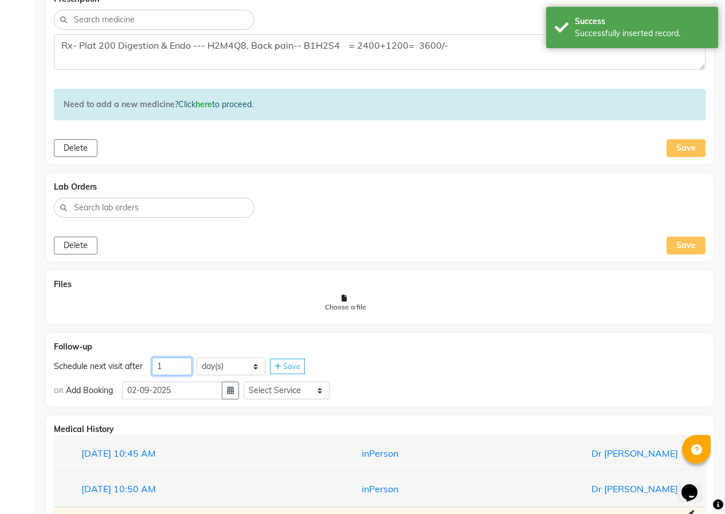
click at [174, 361] on input "1" at bounding box center [172, 366] width 40 height 18
type input "39"
click at [278, 360] on div "Save" at bounding box center [287, 366] width 35 height 15
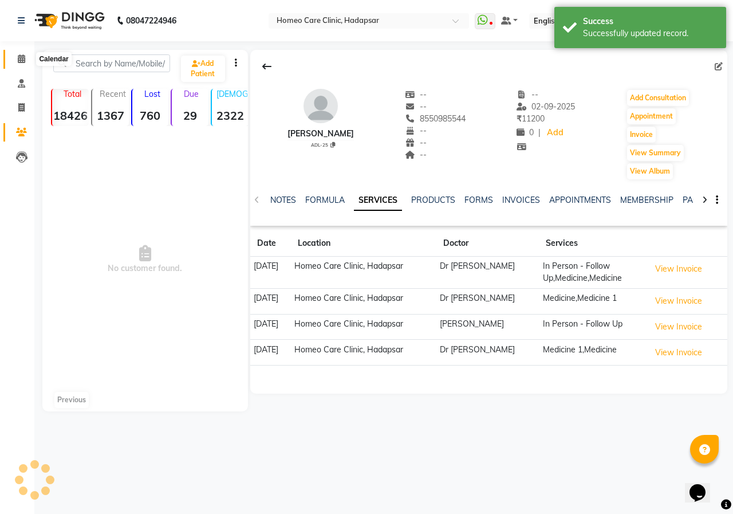
click at [26, 57] on span at bounding box center [21, 59] width 20 height 13
